Goal: Navigation & Orientation: Find specific page/section

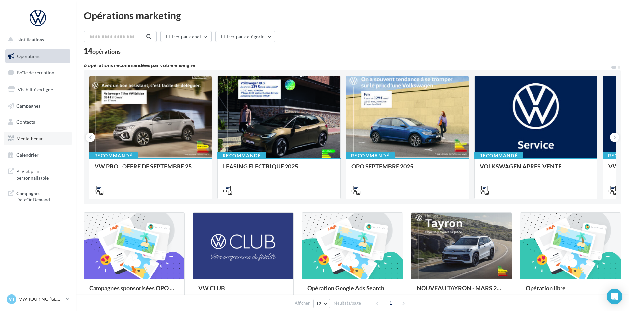
click at [37, 139] on span "Médiathèque" at bounding box center [29, 139] width 27 height 6
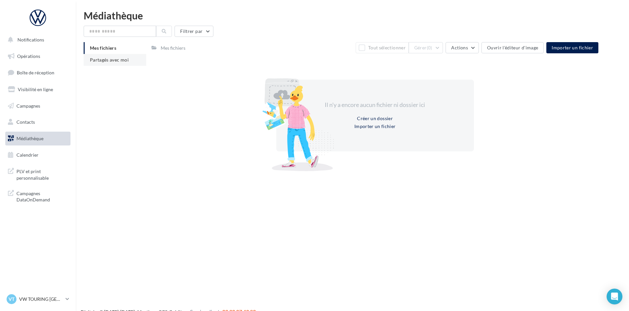
click at [126, 64] on li "Partagés avec moi" at bounding box center [115, 60] width 63 height 12
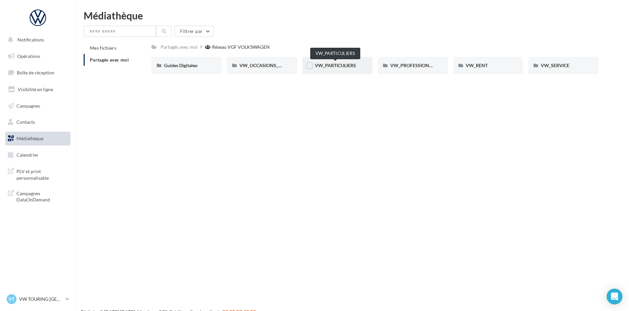
click at [347, 65] on span "VW_PARTICULIERS" at bounding box center [335, 66] width 41 height 6
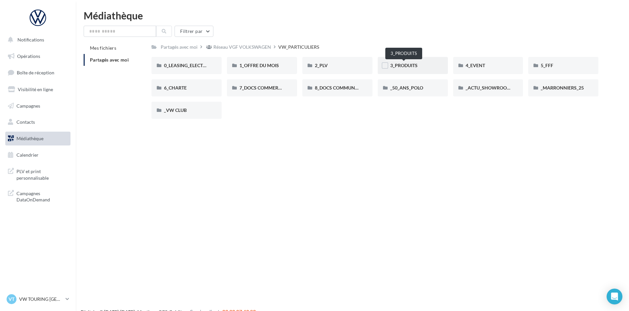
click at [400, 65] on span "3_PRODUITS" at bounding box center [404, 66] width 27 height 6
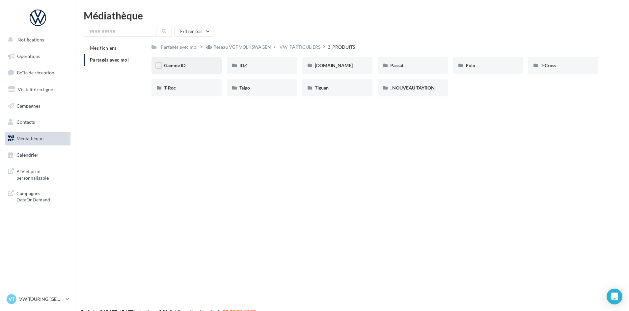
click at [204, 64] on div "Gamme ID." at bounding box center [186, 65] width 45 height 7
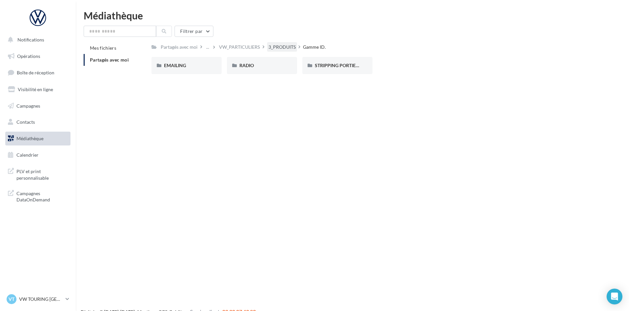
click at [284, 49] on div "3_PRODUITS" at bounding box center [282, 47] width 27 height 7
